Goal: Task Accomplishment & Management: Complete application form

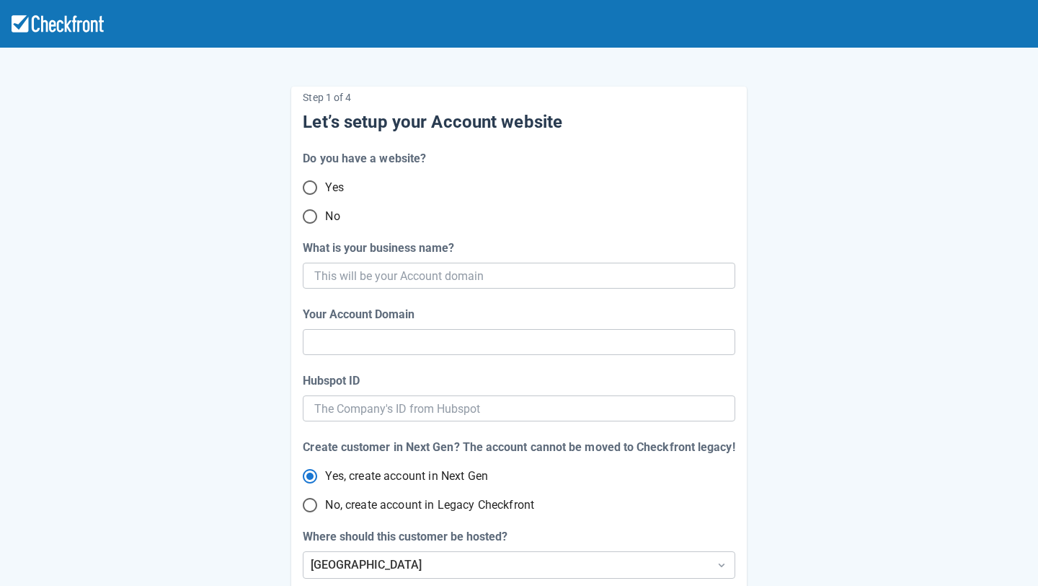
click at [319, 211] on input "No" at bounding box center [310, 216] width 30 height 30
radio input "true"
click at [395, 281] on input "What is your business name?" at bounding box center [517, 275] width 406 height 26
paste input "fsilva-test-account-7"
type input "fsilva-test-account-7"
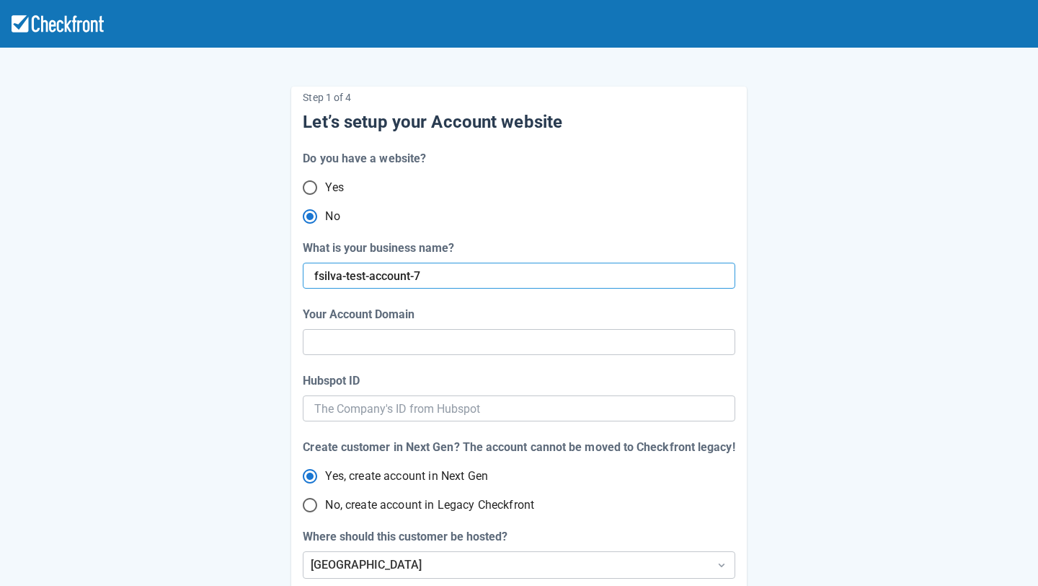
type input "fsilva-test-account-7"
radio input "true"
radio input "false"
type input "fsilva-test-account-"
radio input "false"
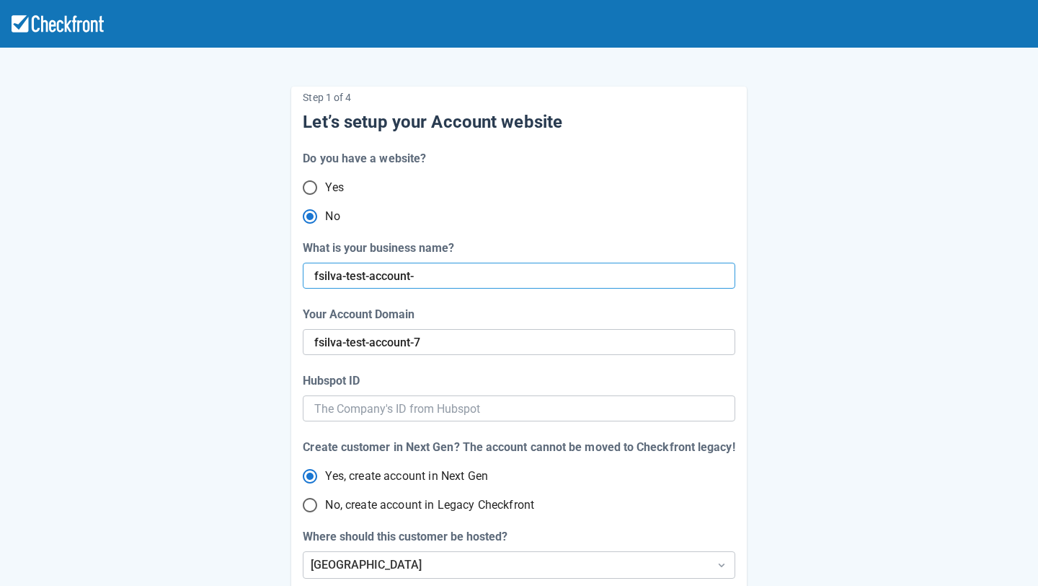
type input "fsilva-test-account"
radio input "false"
type input "fsilva-test-account-5"
radio input "false"
type input "fsilva-test-account-5"
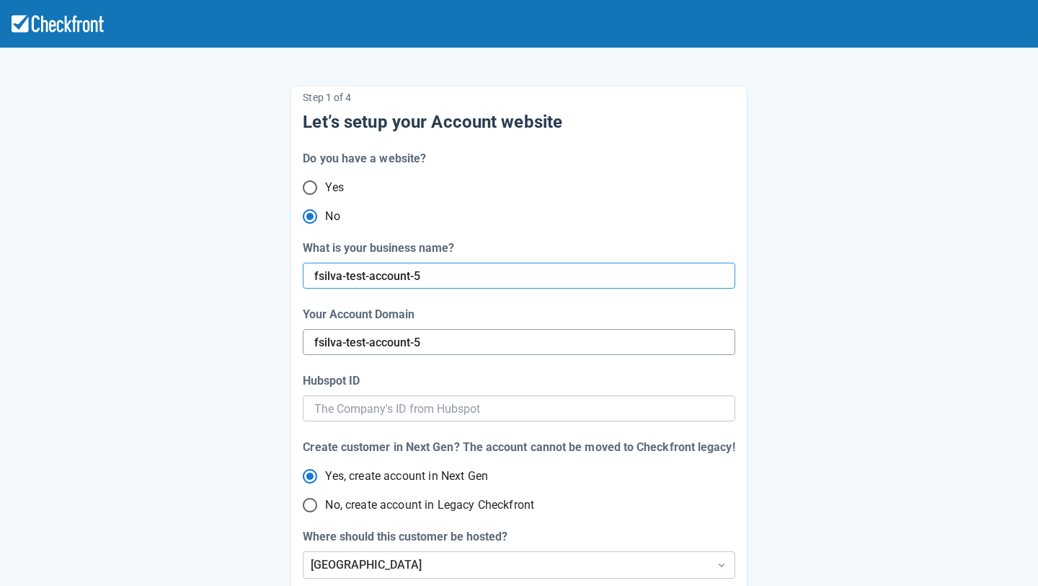
radio input "false"
type input "fsilva-test-account-5"
click at [354, 415] on input "Hubspot ID" at bounding box center [518, 408] width 409 height 26
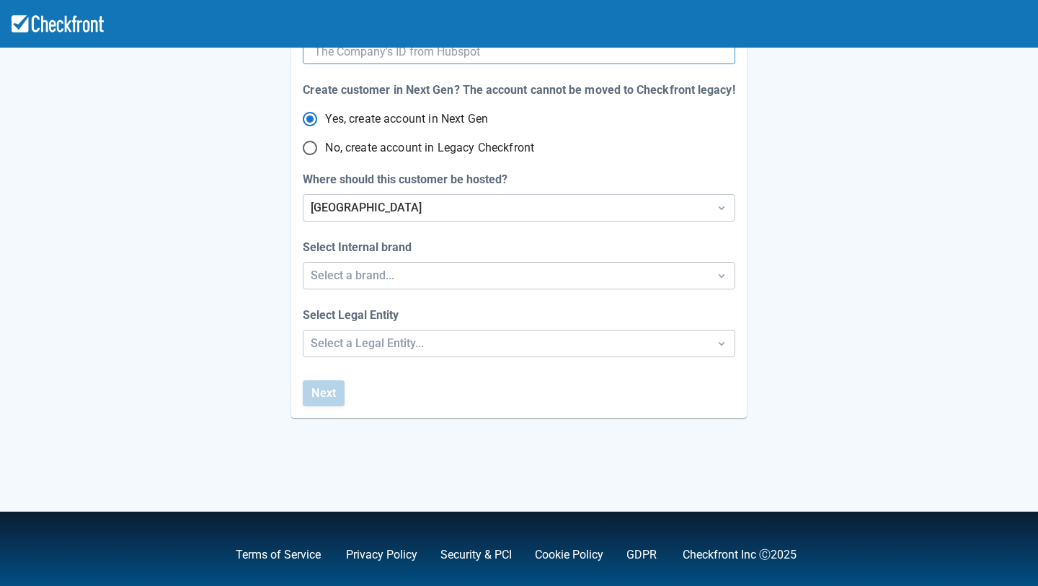
click at [365, 146] on span "No, create account in Legacy Checkfront" at bounding box center [429, 147] width 209 height 17
click at [325, 146] on input "No, create account in Legacy Checkfront" at bounding box center [310, 148] width 30 height 30
radio input "true"
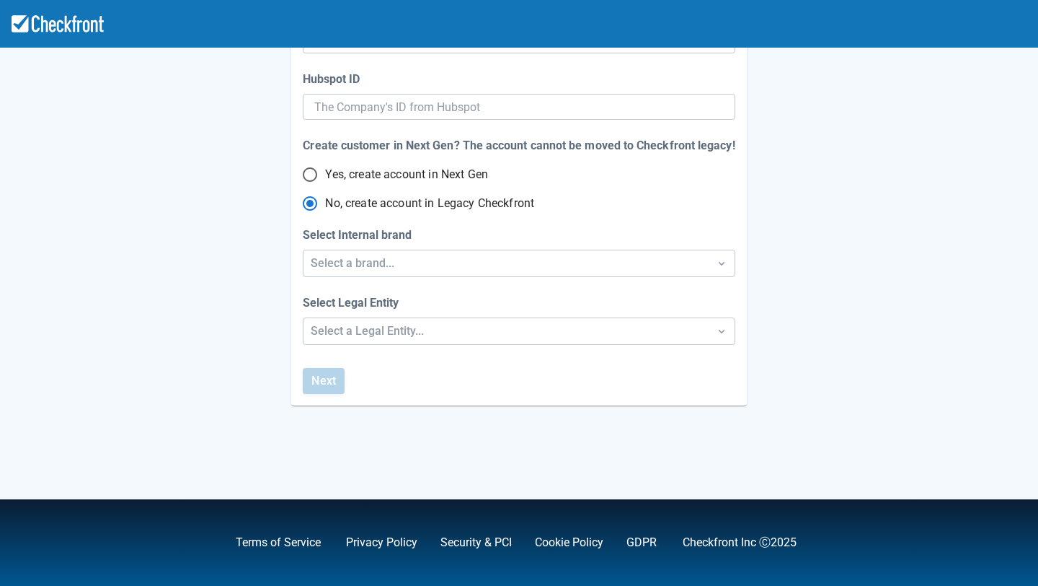
scroll to position [301, 0]
radio input "true"
click at [365, 265] on div "Select a brand..." at bounding box center [506, 263] width 390 height 17
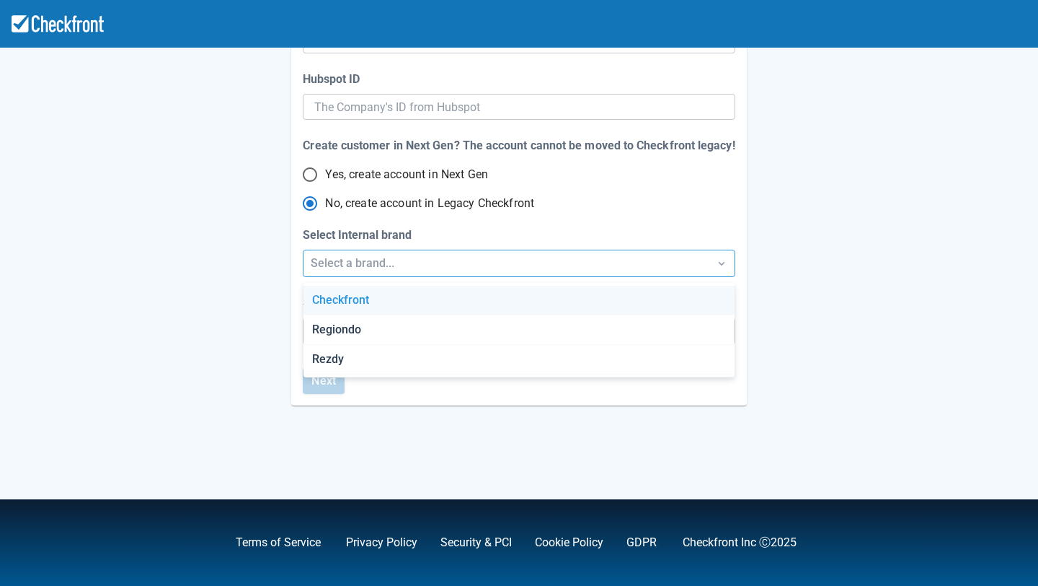
click at [371, 301] on div "Checkfront" at bounding box center [519, 301] width 431 height 30
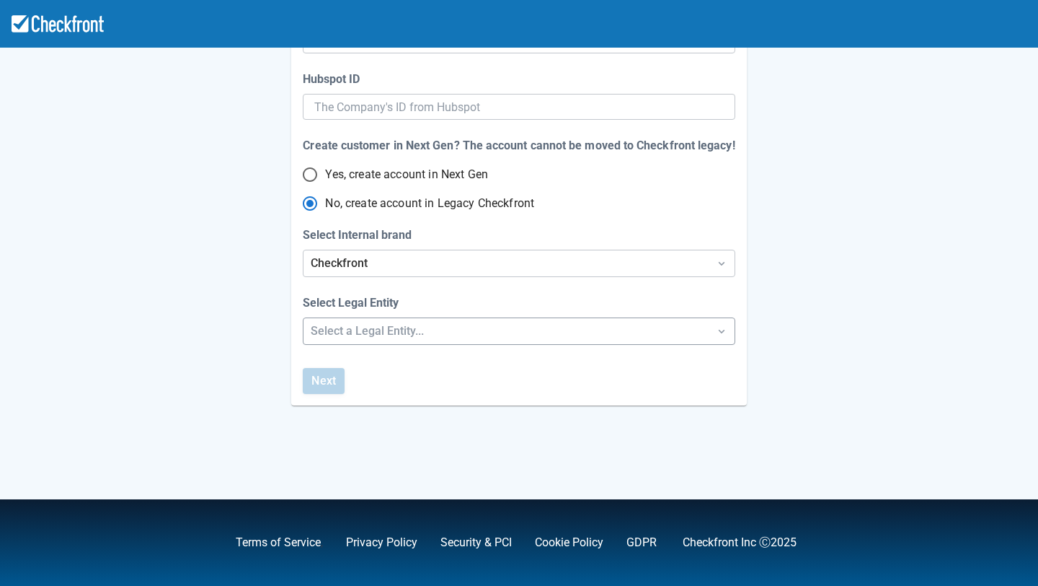
click at [364, 337] on div "Select a Legal Entity..." at bounding box center [506, 330] width 390 height 17
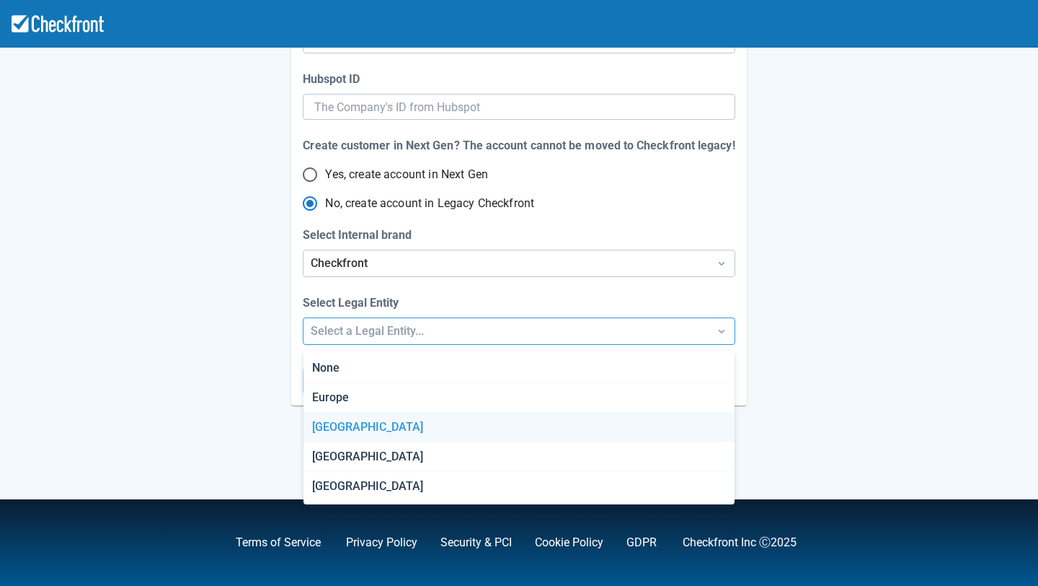
click at [357, 431] on div "[GEOGRAPHIC_DATA]" at bounding box center [519, 427] width 431 height 30
radio input "false"
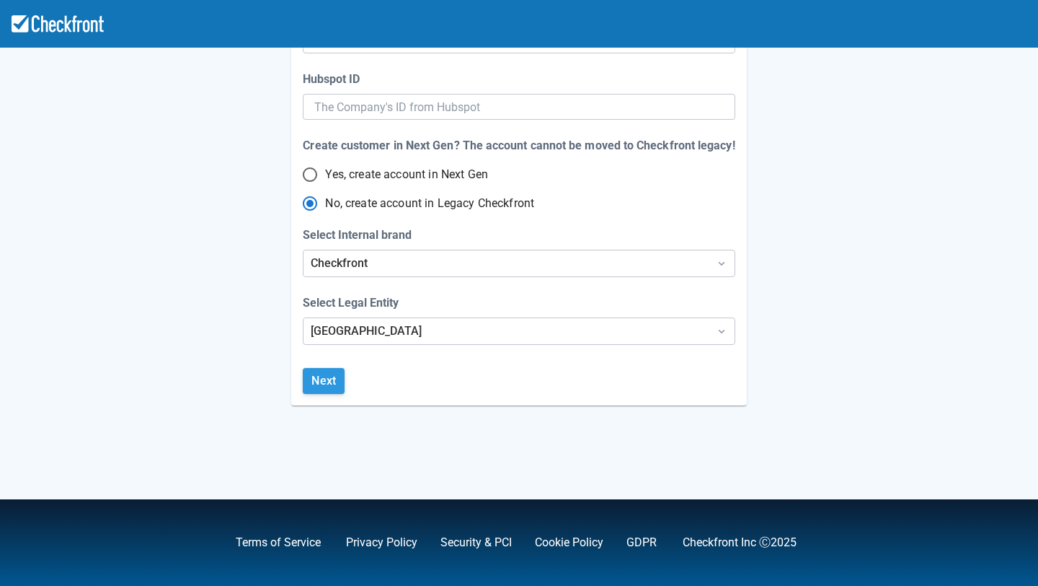
click at [327, 383] on button "Next" at bounding box center [324, 381] width 42 height 26
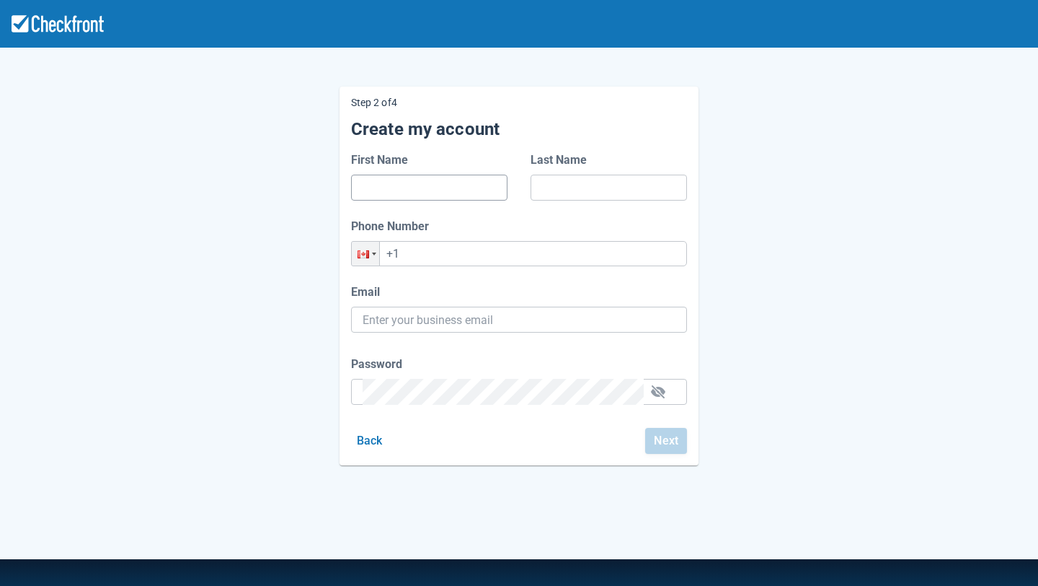
drag, startPoint x: 415, startPoint y: 190, endPoint x: 427, endPoint y: 194, distance: 13.0
click at [415, 189] on input "First Name" at bounding box center [429, 188] width 133 height 26
type input "[PERSON_NAME]"
type input "[PERSON_NAME][EMAIL_ADDRESS][PERSON_NAME][DOMAIN_NAME]"
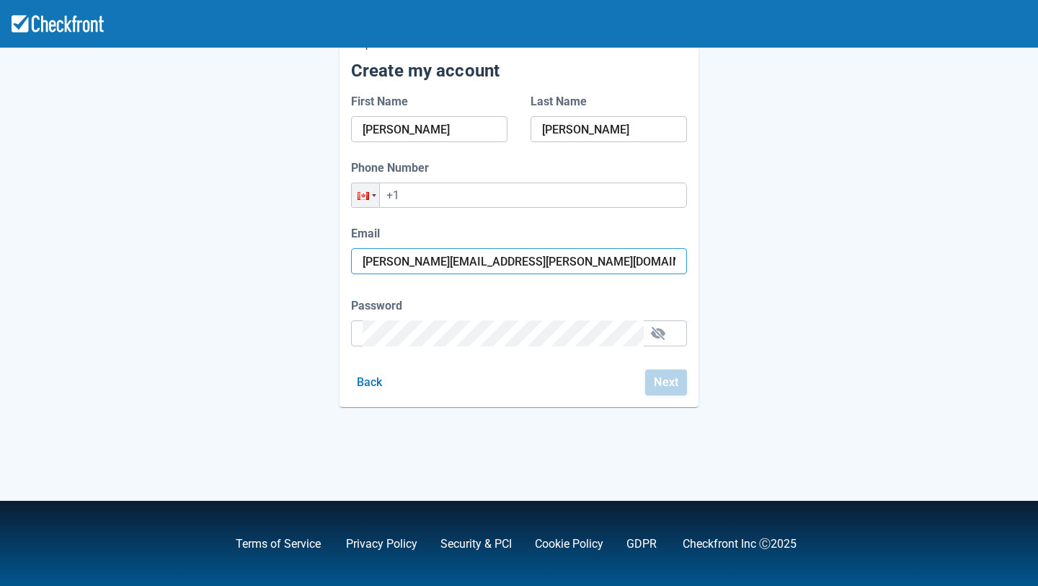
scroll to position [60, 0]
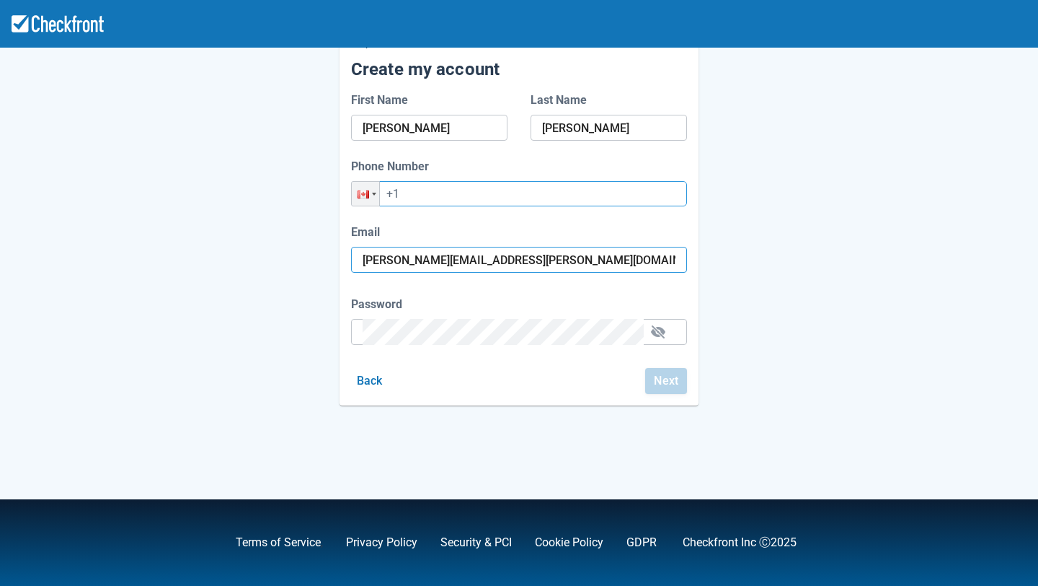
click at [441, 199] on input "+1" at bounding box center [519, 193] width 336 height 25
type input "[PHONE_NUMBER]"
click at [484, 316] on div "Password" at bounding box center [519, 320] width 336 height 49
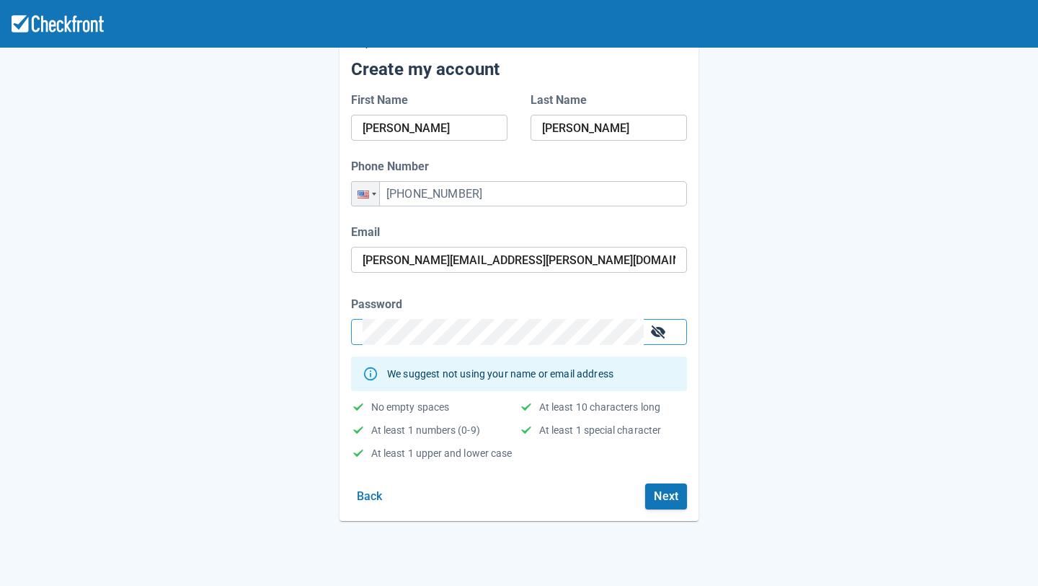
click at [662, 333] on button "button" at bounding box center [658, 331] width 23 height 23
click at [665, 496] on button "Next" at bounding box center [666, 496] width 42 height 26
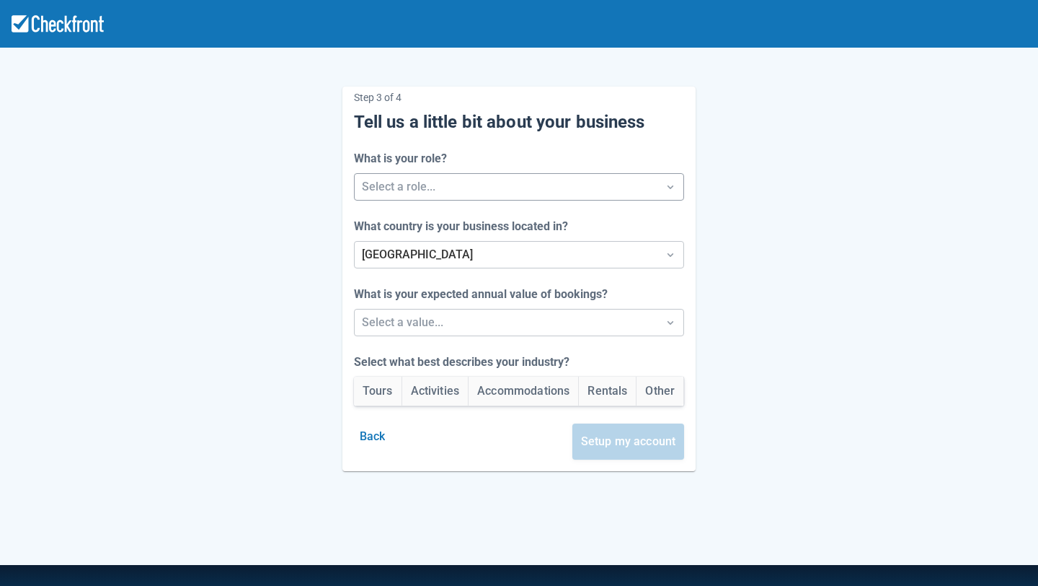
click at [449, 190] on div at bounding box center [506, 187] width 289 height 20
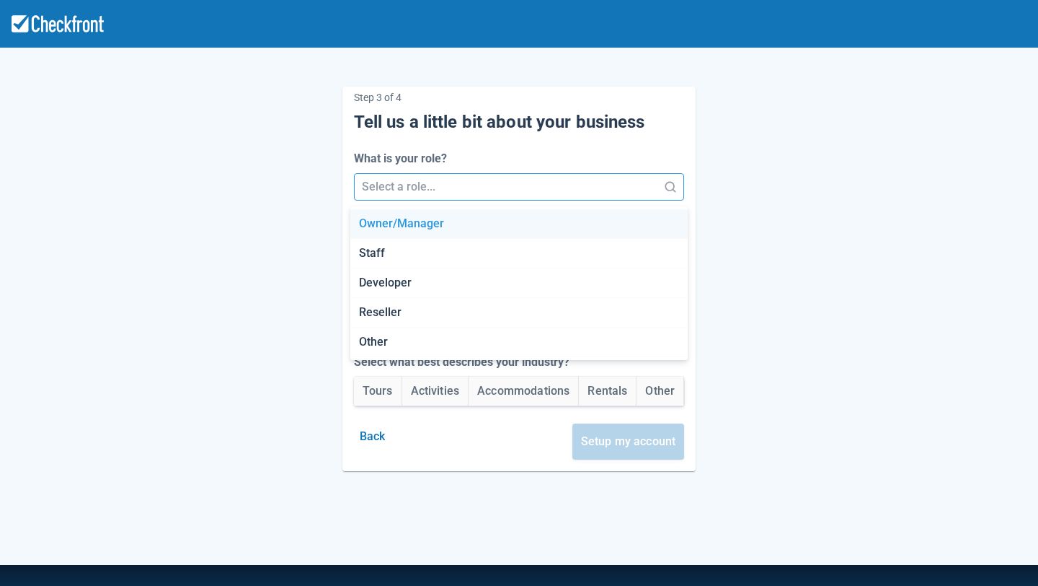
click at [405, 229] on div "Owner/Manager" at bounding box center [518, 224] width 337 height 30
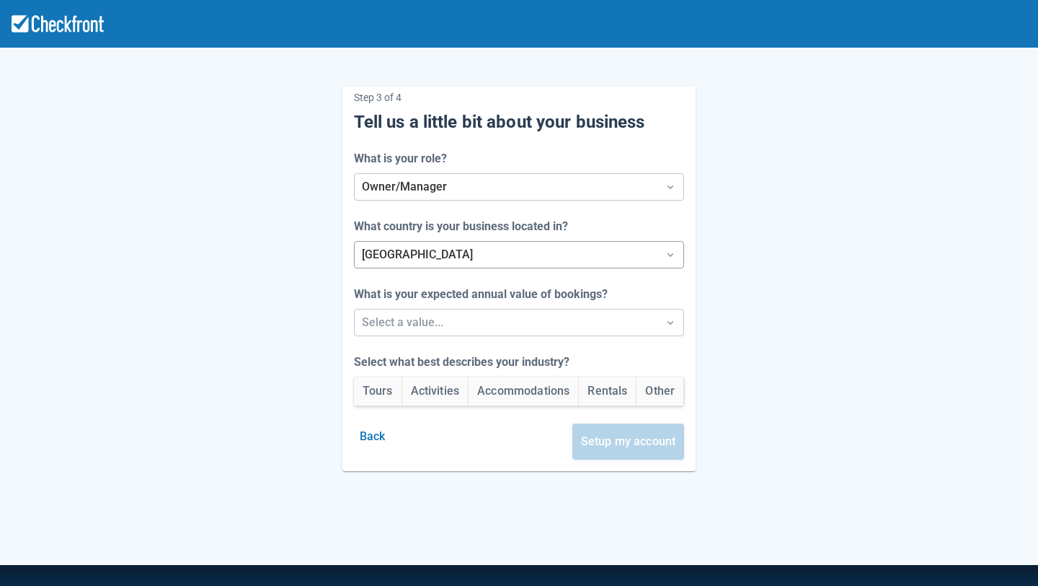
click at [394, 252] on div at bounding box center [506, 254] width 289 height 20
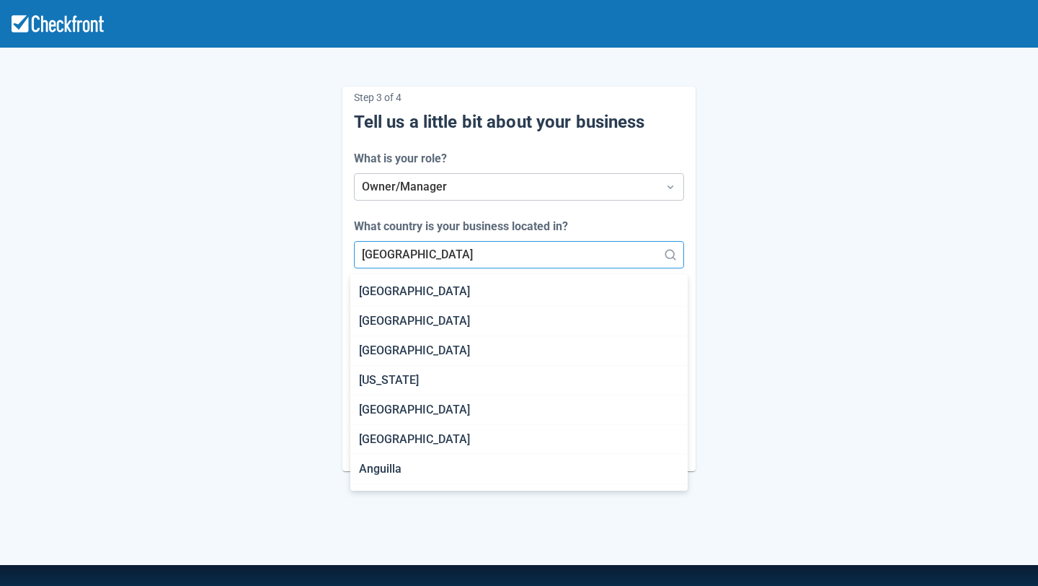
scroll to position [830, 0]
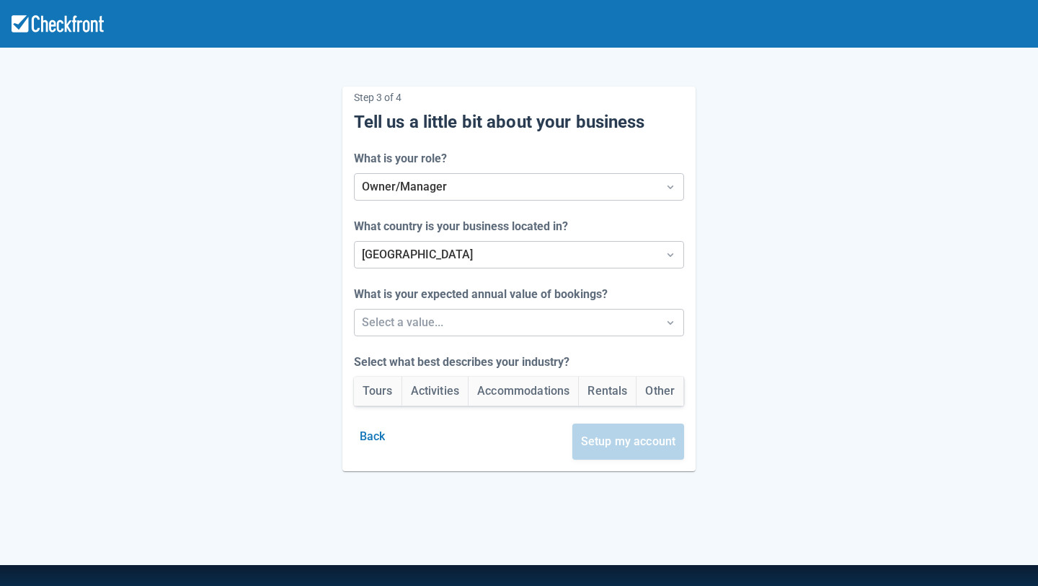
click at [231, 211] on div "Step 3 of 4 Tell us a little bit about your business What is your role? Owner/M…" at bounding box center [519, 266] width 822 height 407
click at [406, 323] on div at bounding box center [506, 322] width 289 height 20
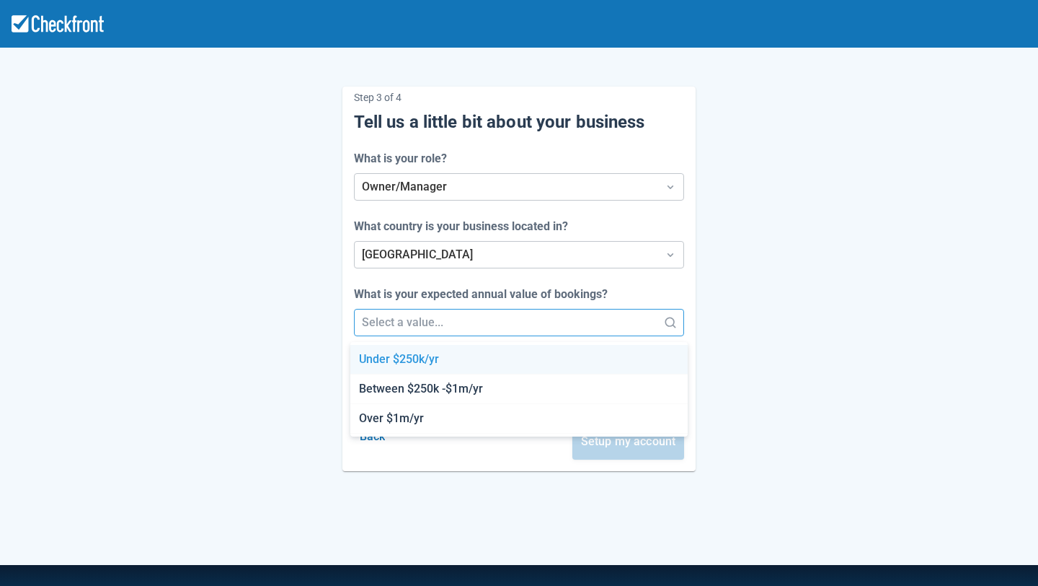
click at [408, 363] on div "Under $250k/yr" at bounding box center [518, 360] width 337 height 30
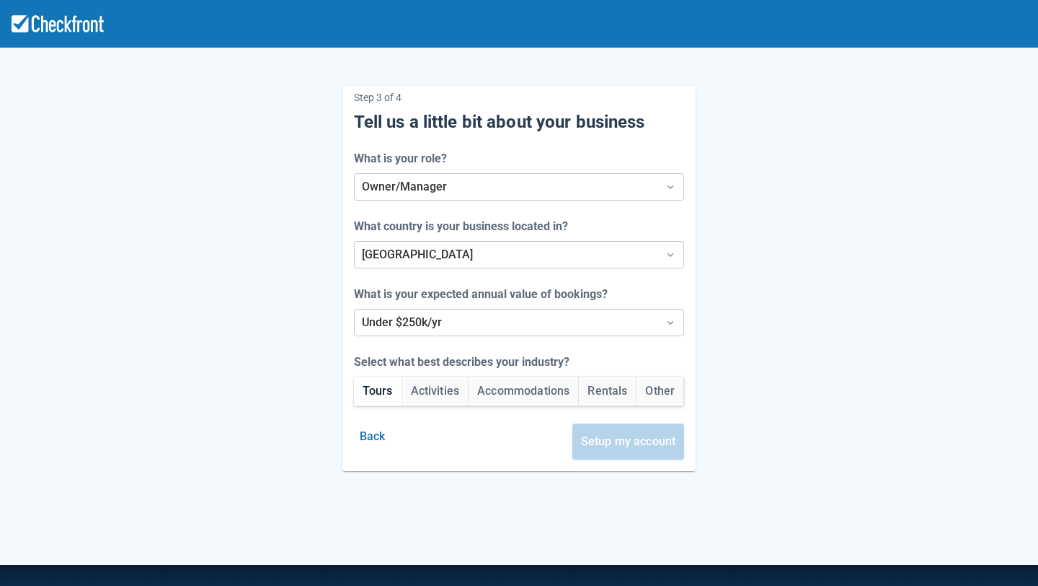
drag, startPoint x: 366, startPoint y: 387, endPoint x: 454, endPoint y: 407, distance: 90.8
click at [366, 387] on button "Tours" at bounding box center [378, 390] width 48 height 29
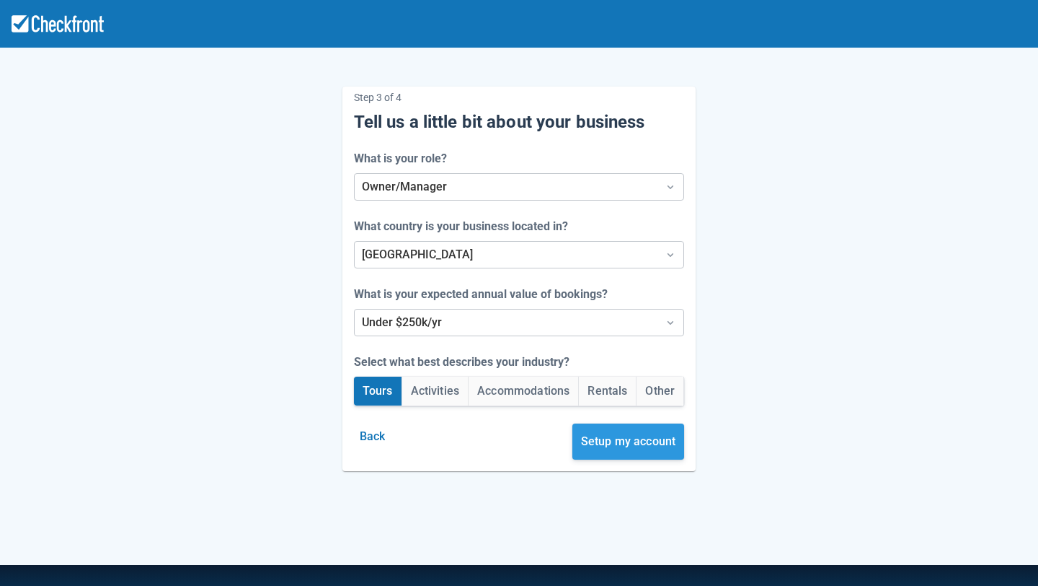
click at [626, 438] on button "Setup my account" at bounding box center [629, 441] width 112 height 36
